Goal: Navigation & Orientation: Find specific page/section

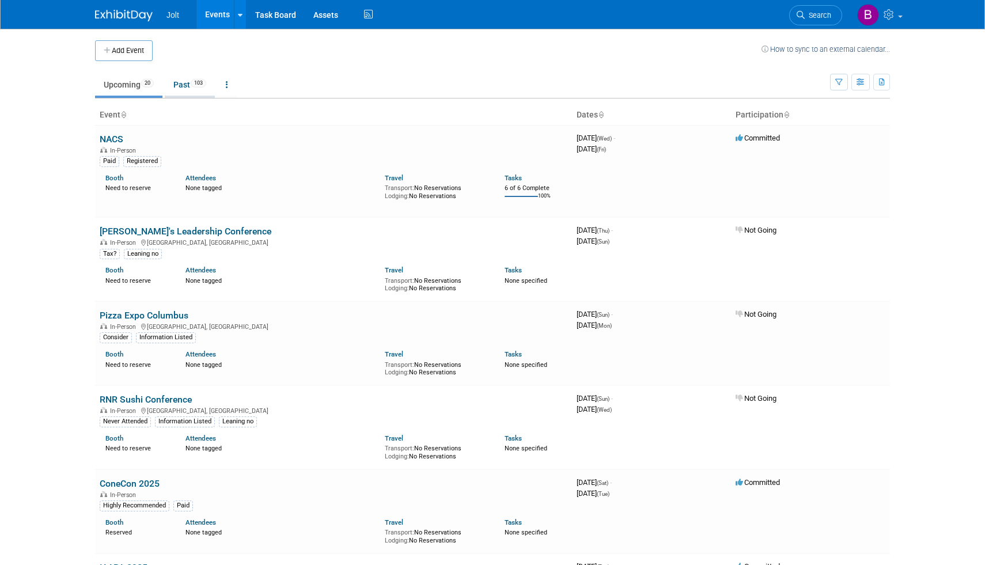
click at [187, 86] on link "Past 103" at bounding box center [190, 85] width 50 height 22
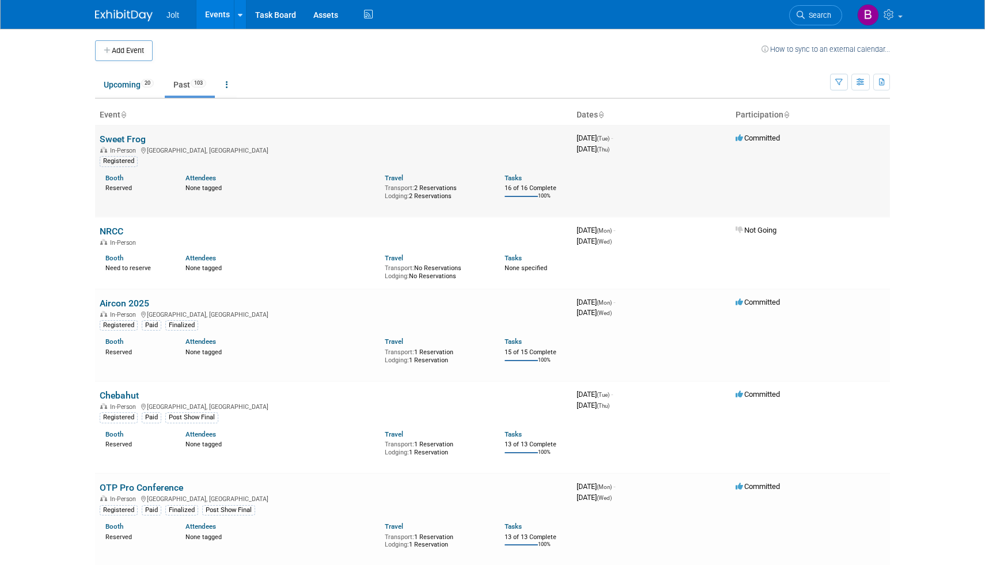
click at [138, 140] on link "Sweet Frog" at bounding box center [123, 139] width 46 height 11
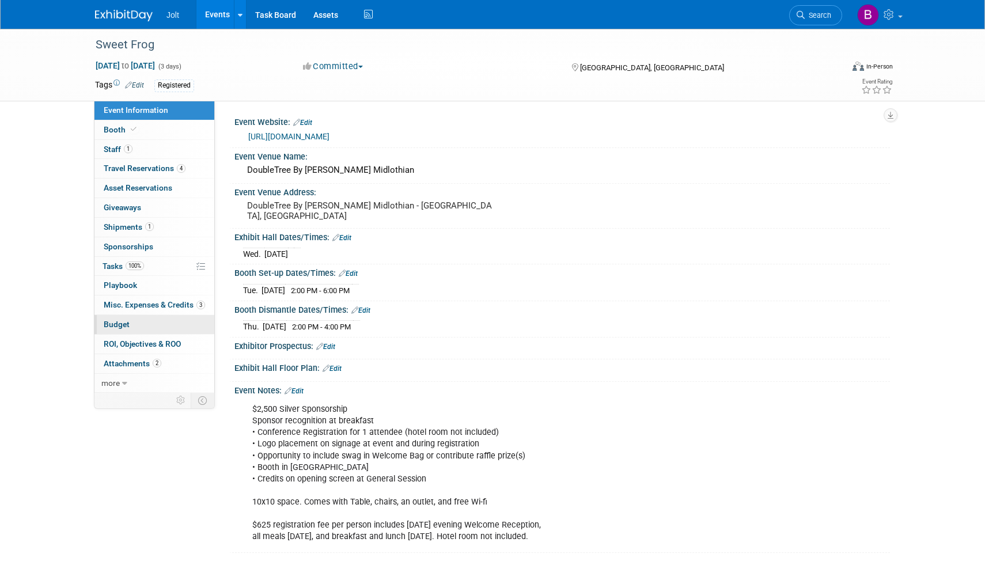
click at [146, 328] on link "Budget" at bounding box center [154, 324] width 120 height 19
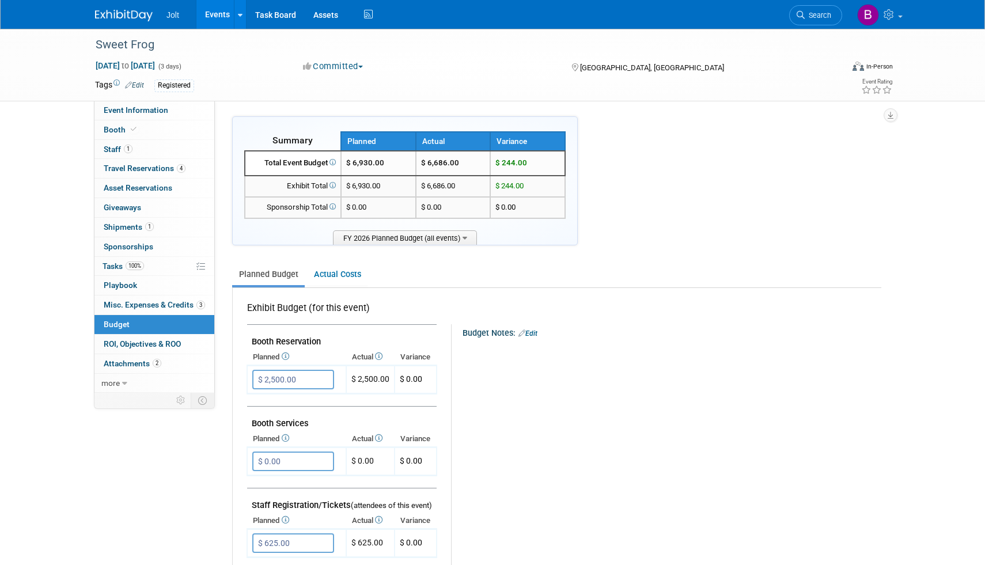
click at [138, 18] on img at bounding box center [124, 16] width 58 height 12
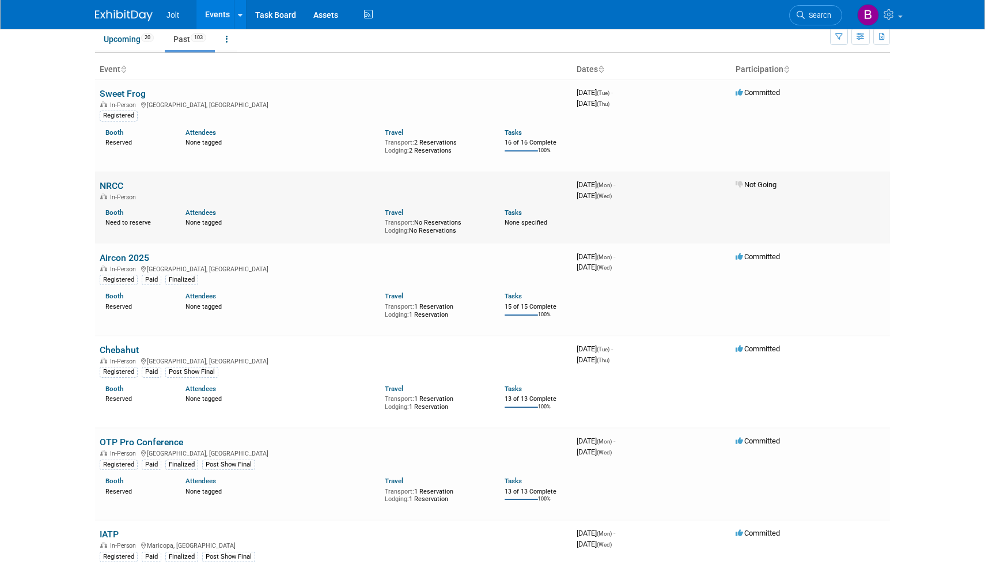
scroll to position [52, 0]
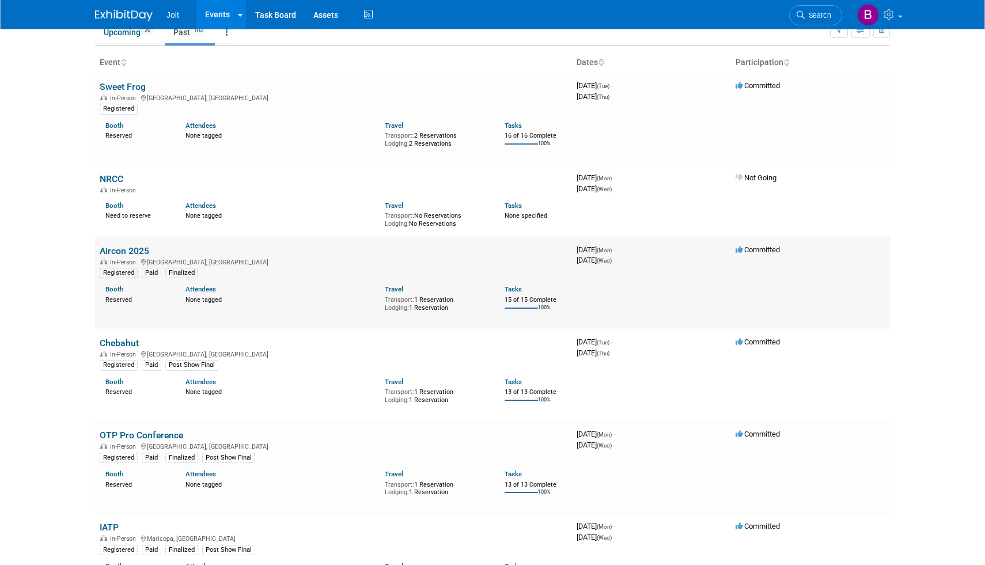
click at [124, 250] on link "Aircon 2025" at bounding box center [125, 250] width 50 height 11
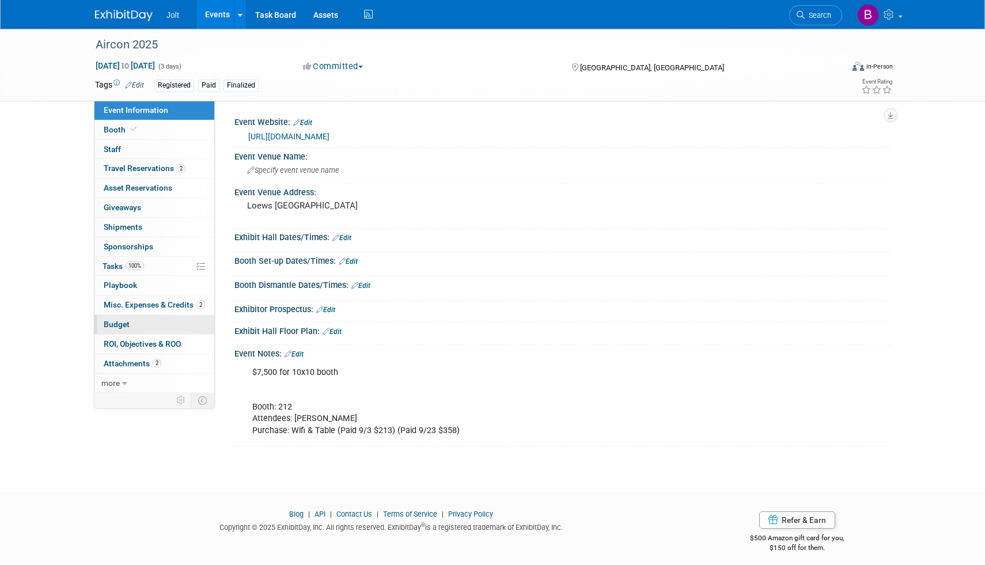
click at [140, 331] on link "Budget" at bounding box center [154, 324] width 120 height 19
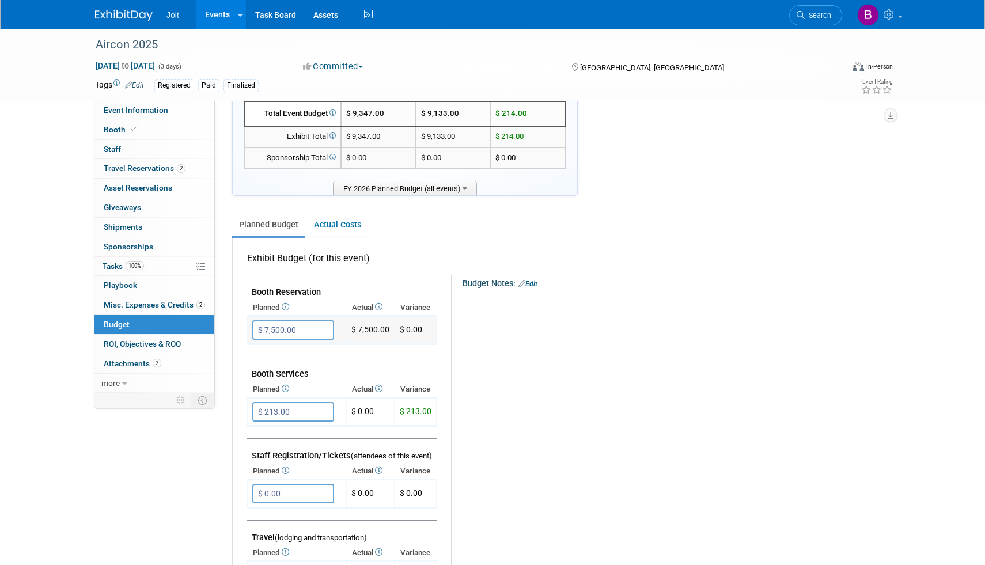
scroll to position [48, 0]
click at [126, 17] on img at bounding box center [124, 16] width 58 height 12
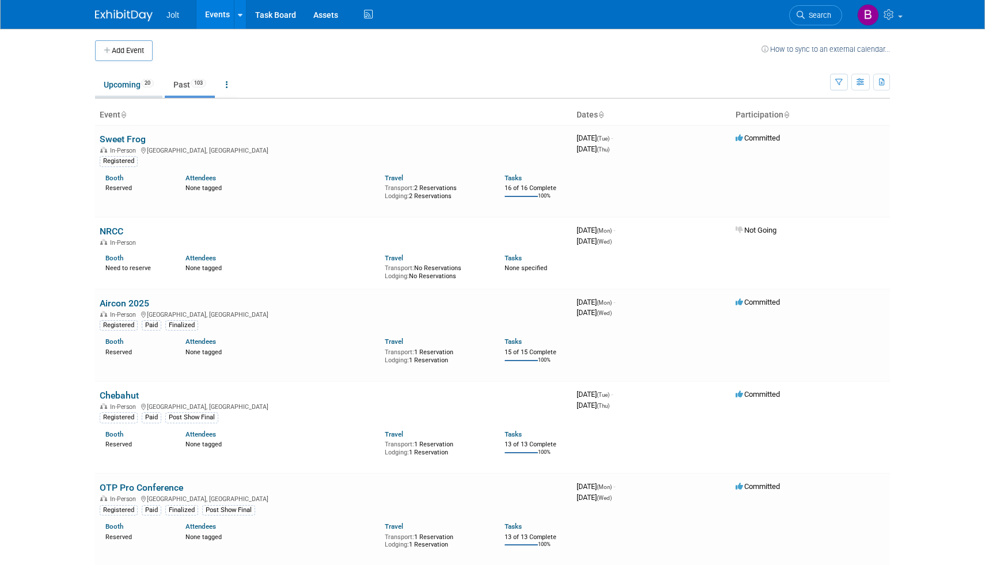
click at [131, 83] on link "Upcoming 20" at bounding box center [128, 85] width 67 height 22
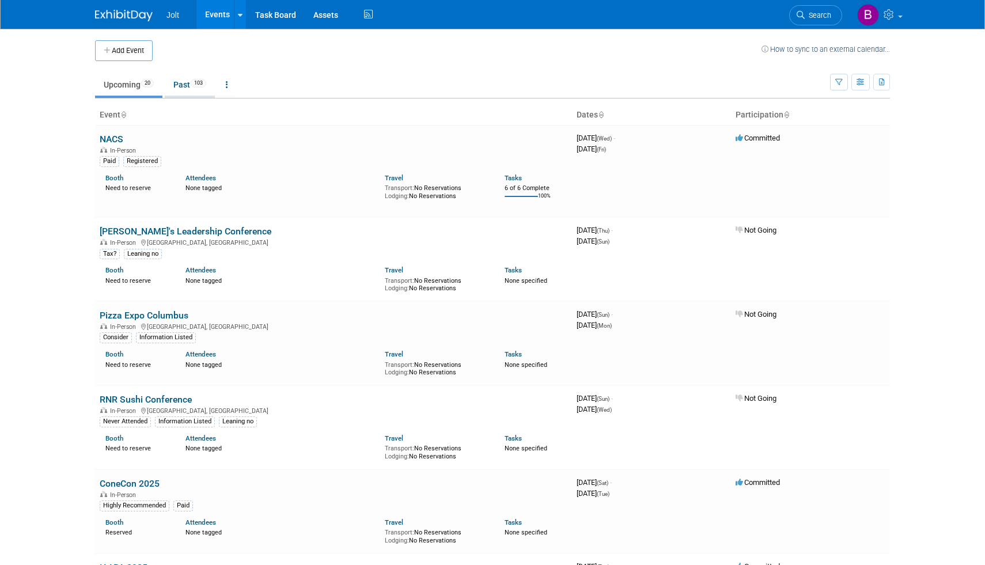
click at [192, 87] on link "Past 103" at bounding box center [190, 85] width 50 height 22
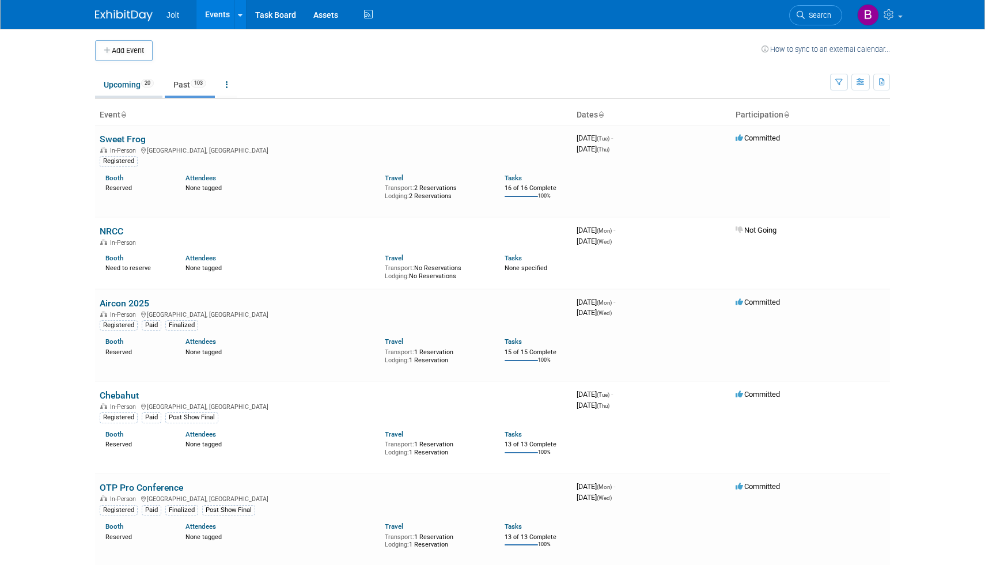
click at [127, 83] on link "Upcoming 20" at bounding box center [128, 85] width 67 height 22
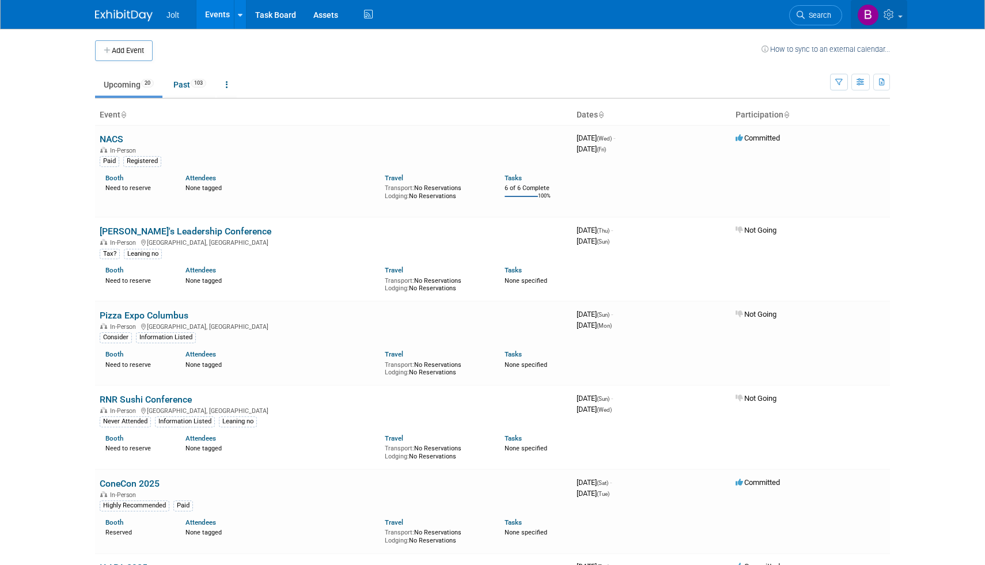
click at [888, 20] on link at bounding box center [879, 14] width 56 height 29
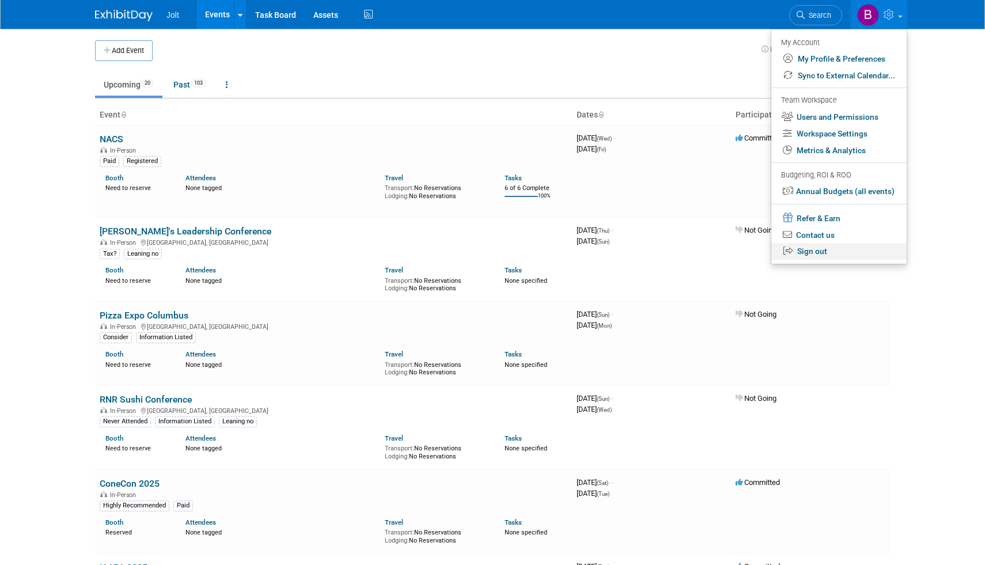
click at [830, 256] on link "Sign out" at bounding box center [838, 251] width 135 height 17
